Goal: Information Seeking & Learning: Learn about a topic

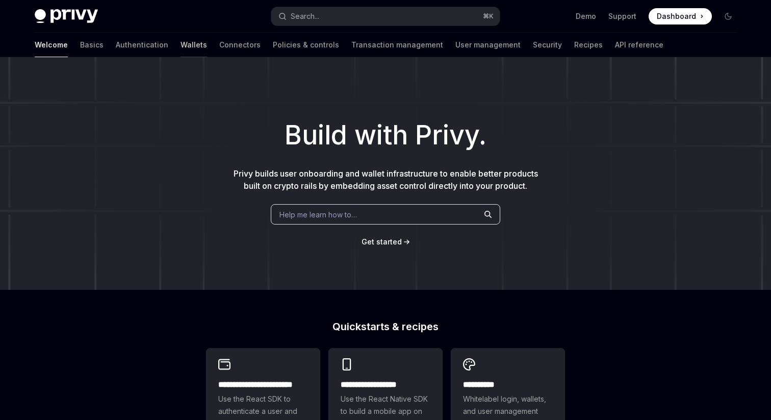
click at [181, 47] on link "Wallets" at bounding box center [194, 45] width 27 height 24
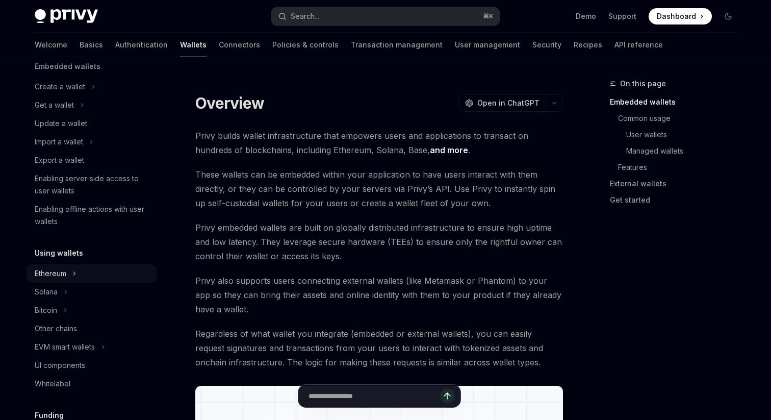
scroll to position [78, 0]
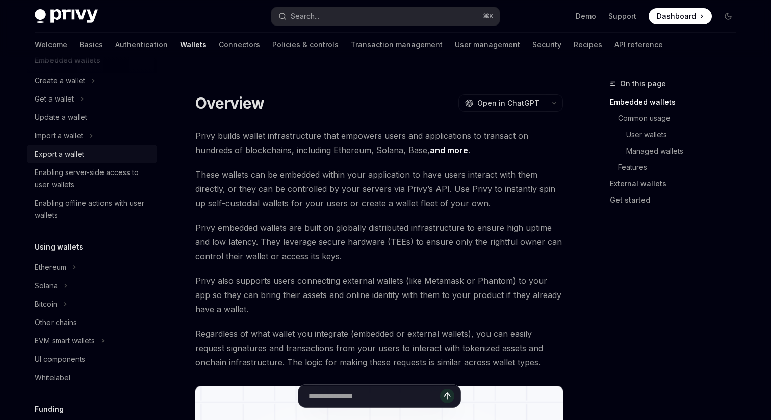
click at [71, 162] on link "Export a wallet" at bounding box center [92, 154] width 131 height 18
click at [71, 139] on div "Import a wallet" at bounding box center [59, 136] width 48 height 12
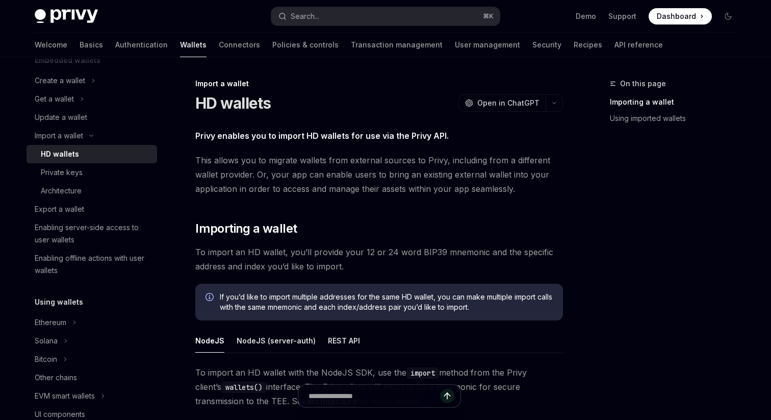
click at [94, 148] on div "HD wallets" at bounding box center [96, 154] width 110 height 12
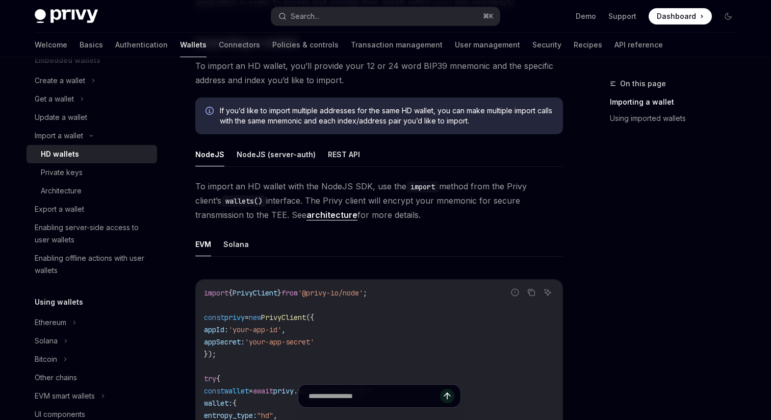
scroll to position [187, 0]
click at [97, 172] on div "Private keys" at bounding box center [96, 172] width 110 height 12
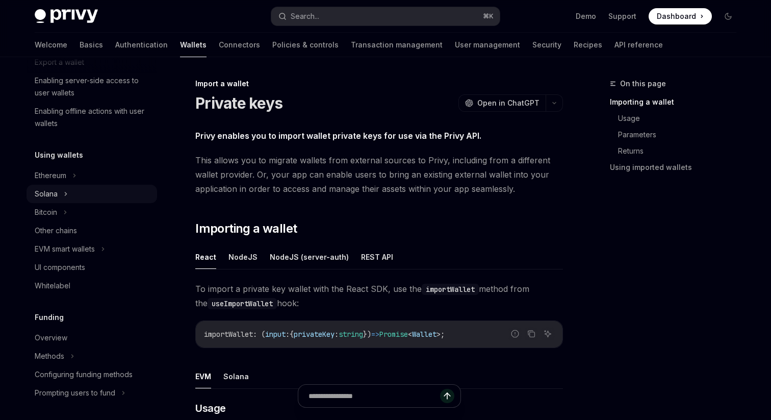
scroll to position [229, 0]
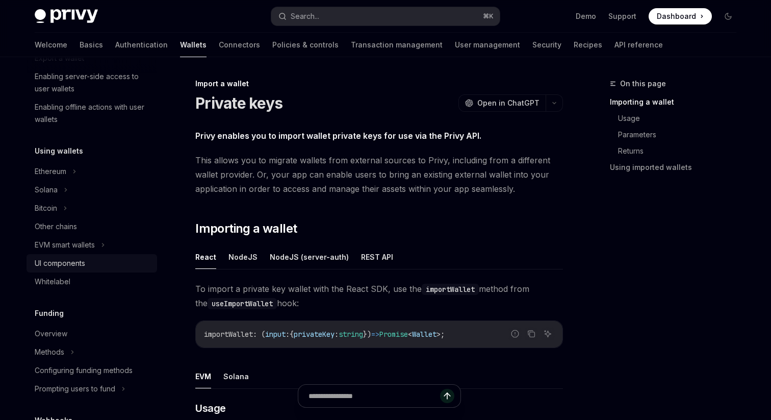
click at [78, 271] on link "UI components" at bounding box center [92, 263] width 131 height 18
type textarea "*"
